Goal: Transaction & Acquisition: Purchase product/service

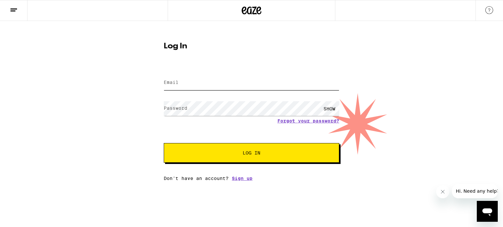
click at [201, 85] on input "Email" at bounding box center [251, 83] width 175 height 15
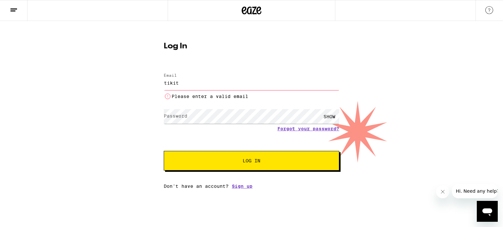
type input "[EMAIL_ADDRESS][DOMAIN_NAME]"
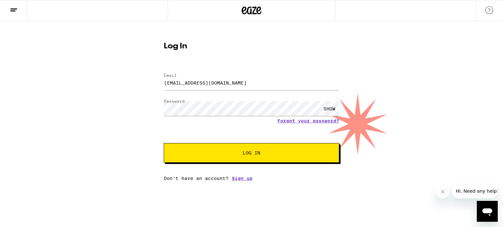
click at [196, 154] on span "Log In" at bounding box center [251, 153] width 122 height 5
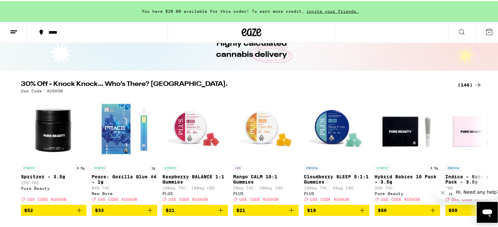
scroll to position [36, 0]
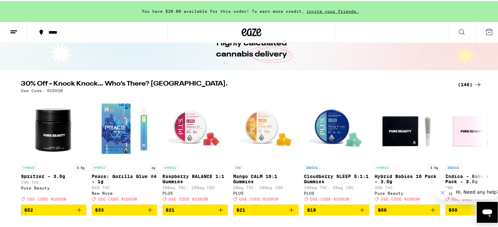
click at [478, 85] on icon at bounding box center [478, 84] width 8 height 8
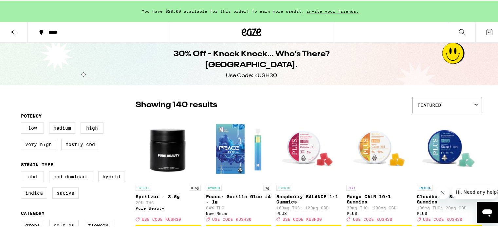
click at [247, 35] on icon at bounding box center [252, 32] width 20 height 12
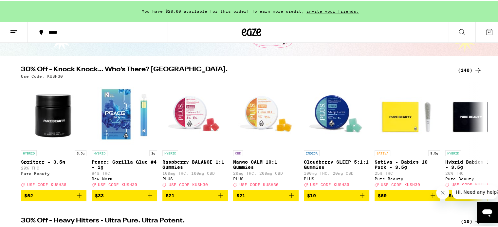
scroll to position [51, 0]
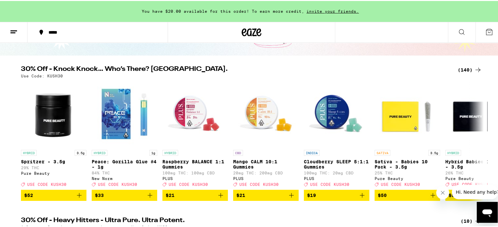
click at [460, 70] on div "(140)" at bounding box center [470, 69] width 24 height 8
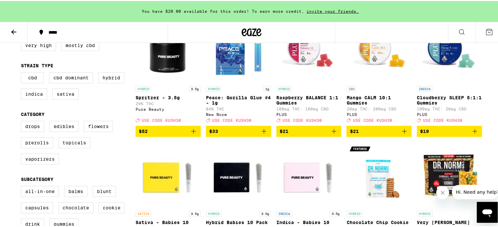
scroll to position [109, 0]
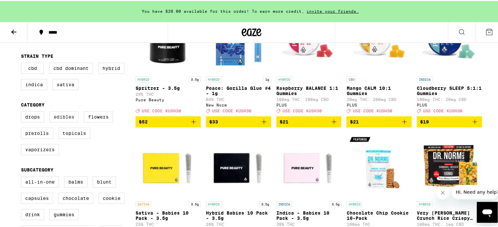
click at [61, 118] on label "Edibles" at bounding box center [63, 116] width 29 height 11
click at [23, 112] on input "Edibles" at bounding box center [22, 112] width 0 height 0
checkbox input "true"
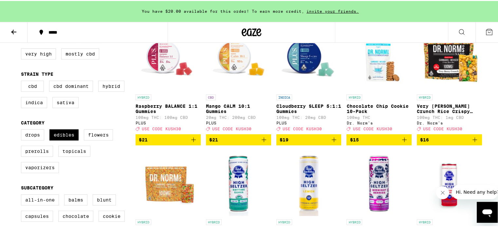
scroll to position [92, 0]
